Goal: Navigation & Orientation: Go to known website

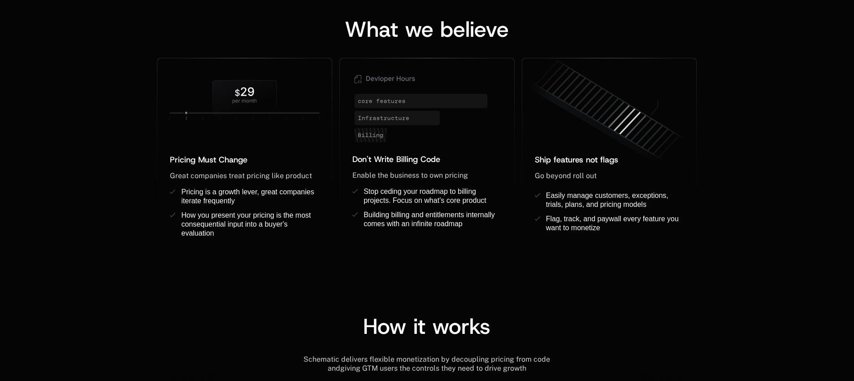
scroll to position [720, 0]
